Goal: Book appointment/travel/reservation

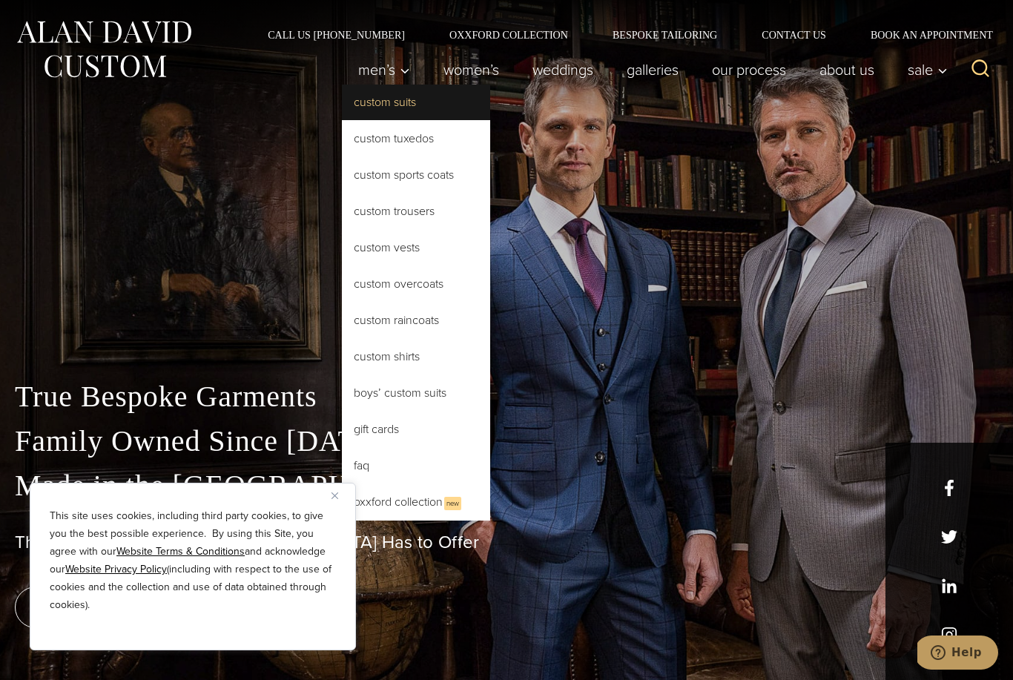
click at [386, 103] on link "Custom Suits" at bounding box center [416, 103] width 148 height 36
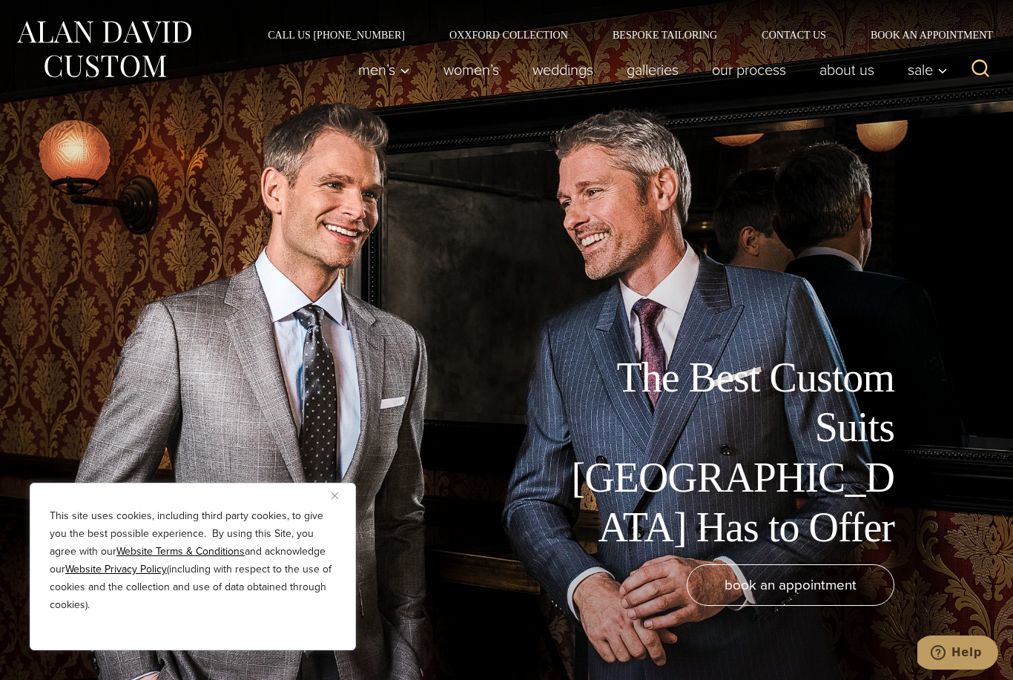
click at [335, 499] on button "Close" at bounding box center [341, 496] width 18 height 18
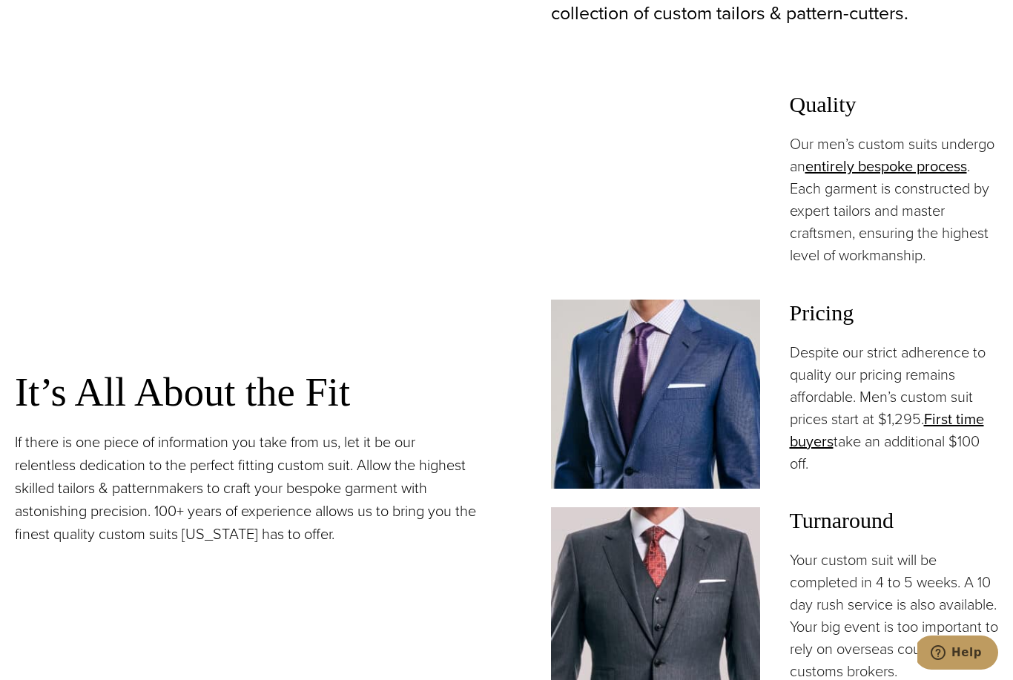
scroll to position [1305, 0]
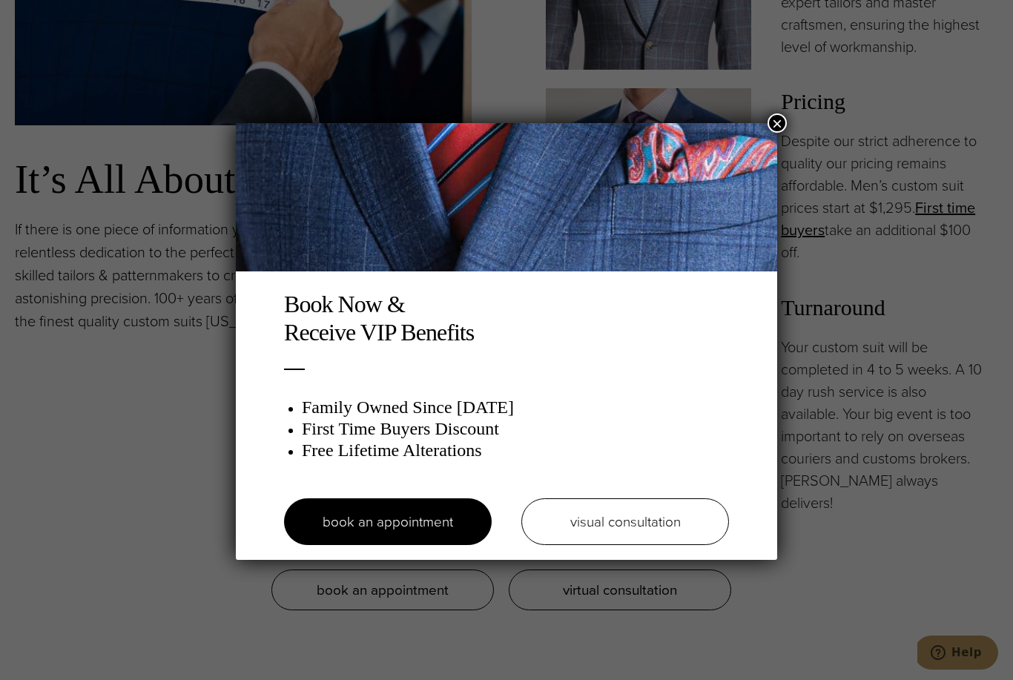
click at [782, 126] on button "×" at bounding box center [777, 122] width 19 height 19
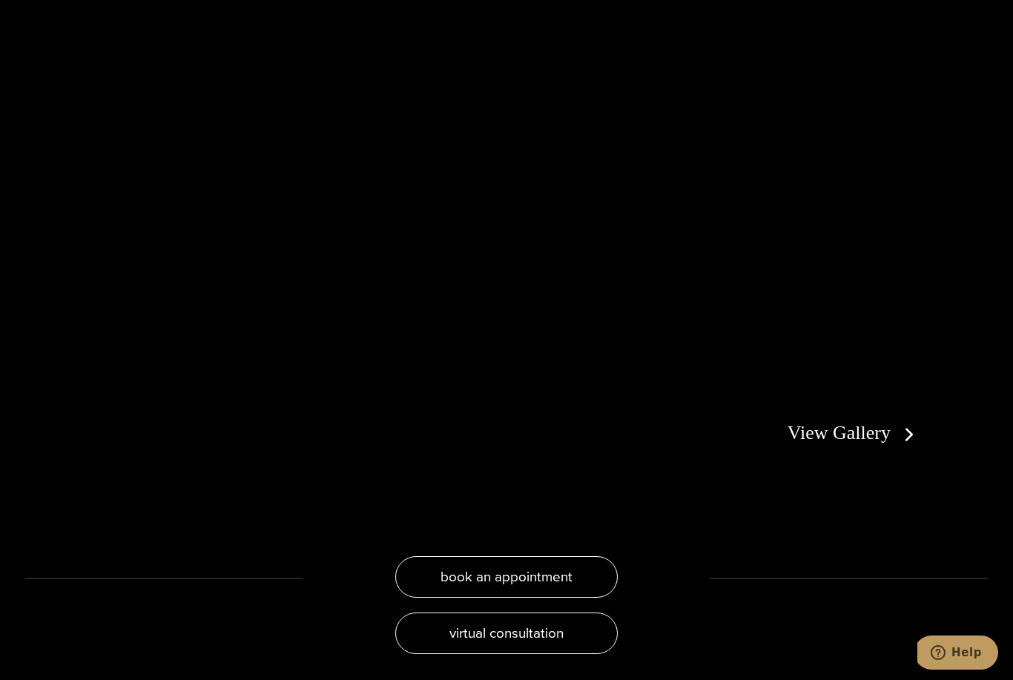
scroll to position [2745, 0]
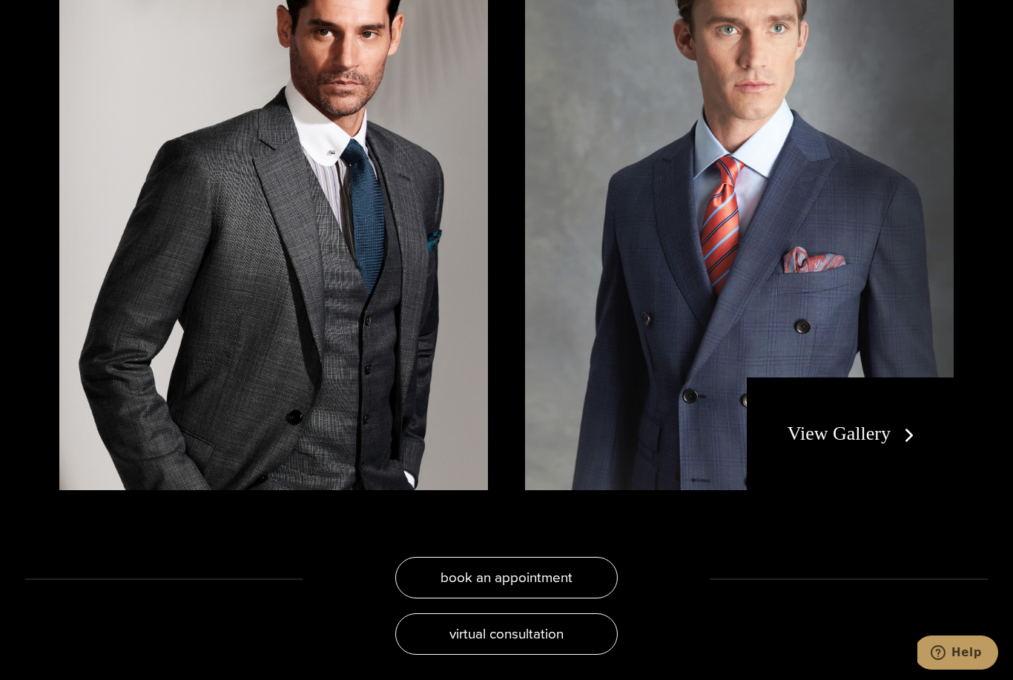
click at [900, 444] on link "View Gallery" at bounding box center [854, 434] width 133 height 22
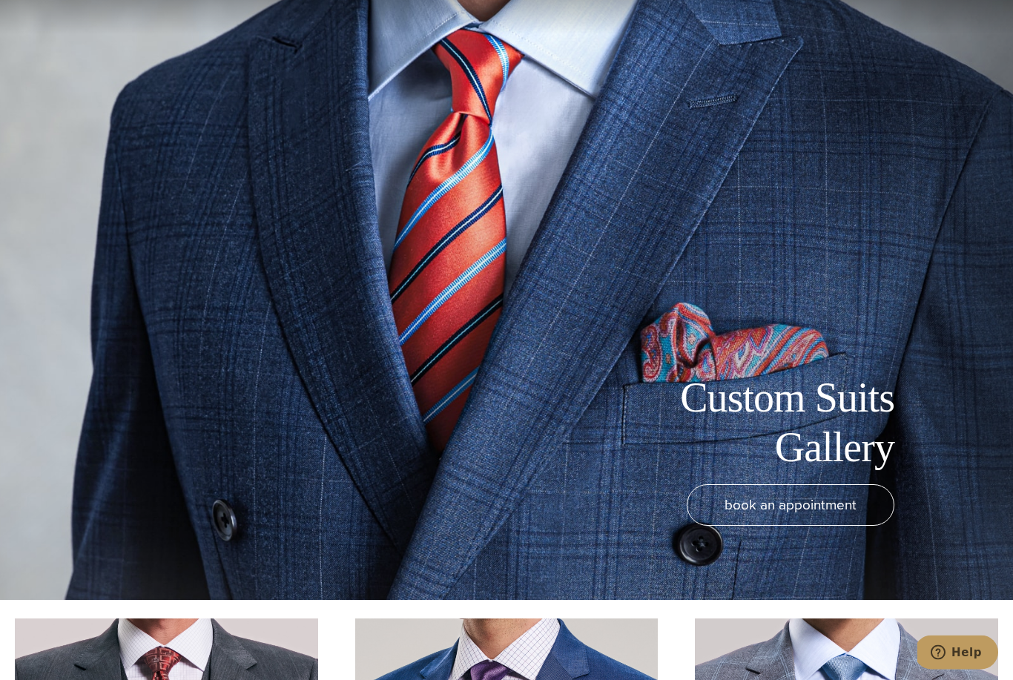
scroll to position [81, 0]
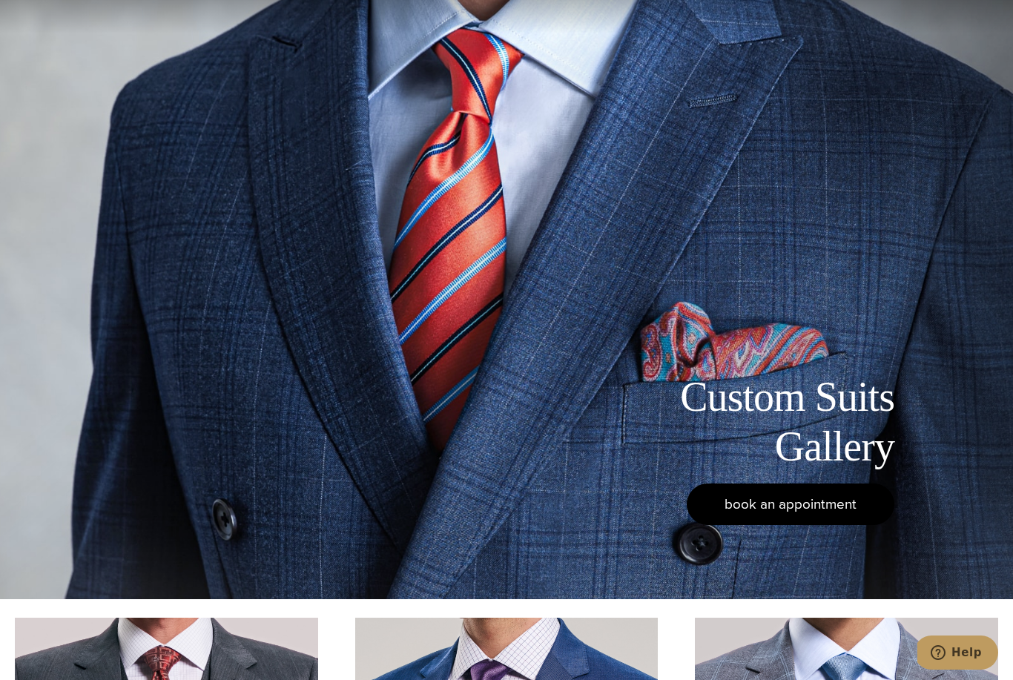
click at [857, 525] on link "book an appointment" at bounding box center [791, 505] width 208 height 42
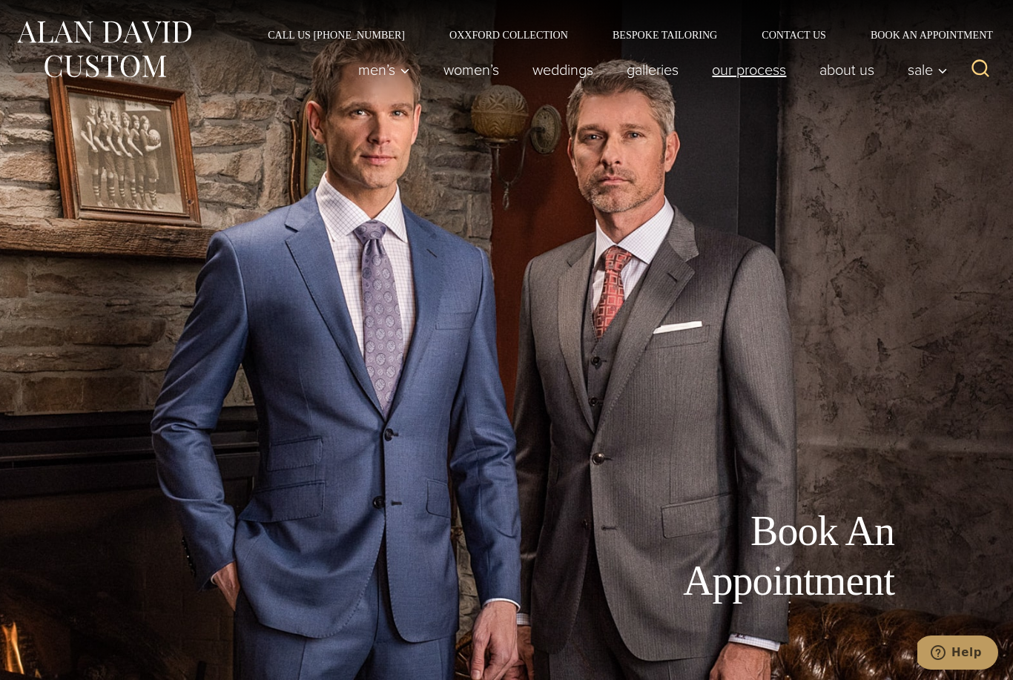
click at [745, 74] on link "Our Process" at bounding box center [750, 70] width 108 height 30
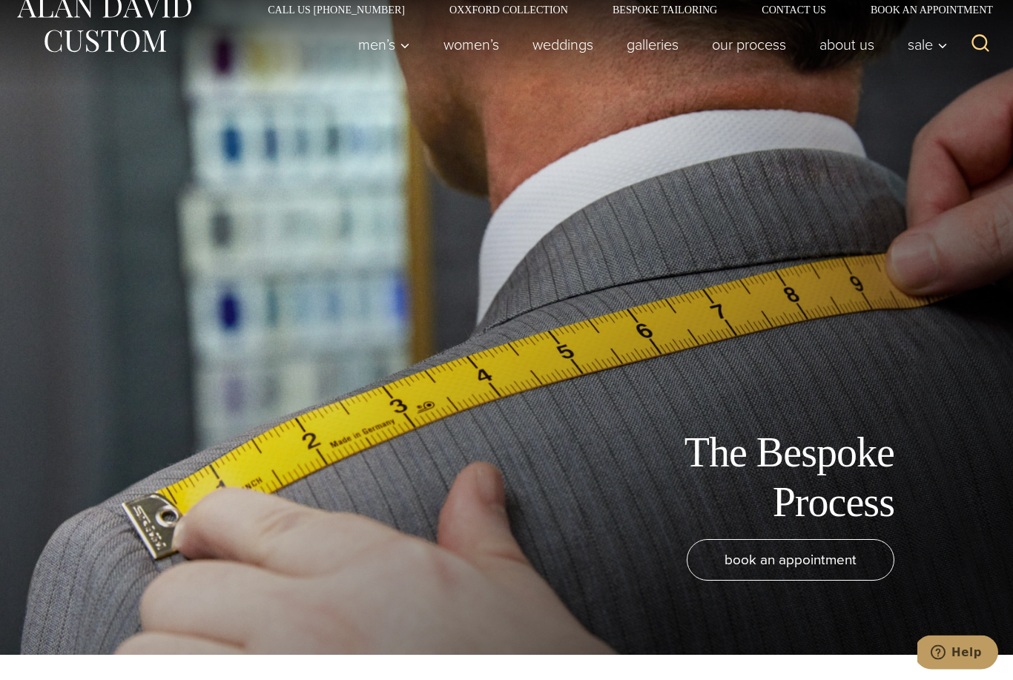
scroll to position [14, 0]
